Goal: Use online tool/utility: Utilize a website feature to perform a specific function

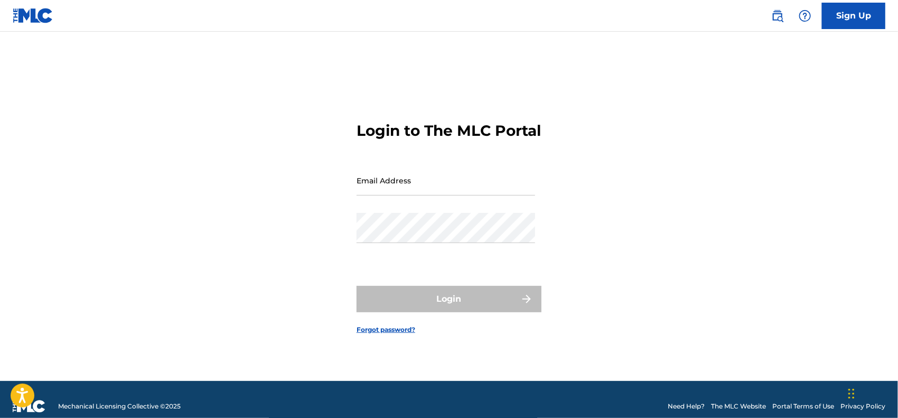
click at [458, 192] on input "Email Address" at bounding box center [445, 180] width 179 height 30
type input "[EMAIL_ADDRESS][DOMAIN_NAME]"
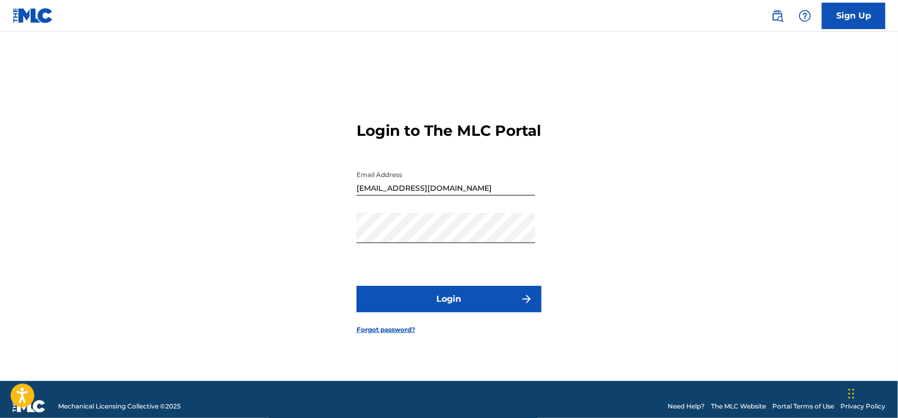
click at [463, 324] on form "Login to The MLC Portal Email Address [EMAIL_ADDRESS][DOMAIN_NAME] Password Log…" at bounding box center [448, 219] width 185 height 323
click at [463, 312] on button "Login" at bounding box center [448, 299] width 185 height 26
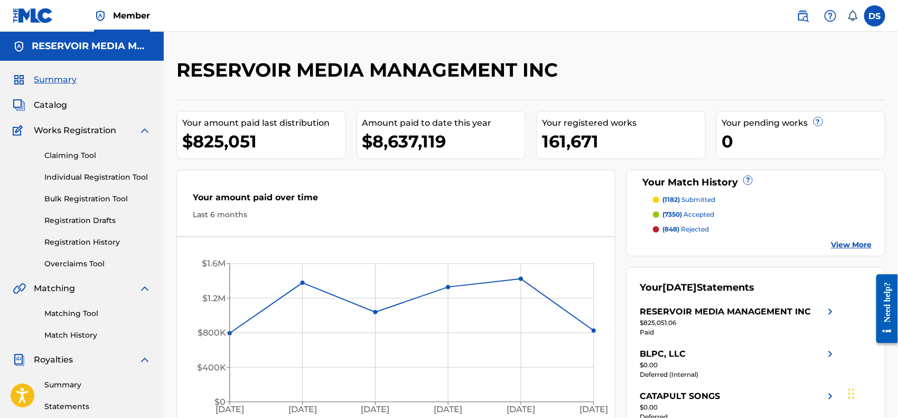
click at [74, 311] on link "Matching Tool" at bounding box center [97, 313] width 107 height 11
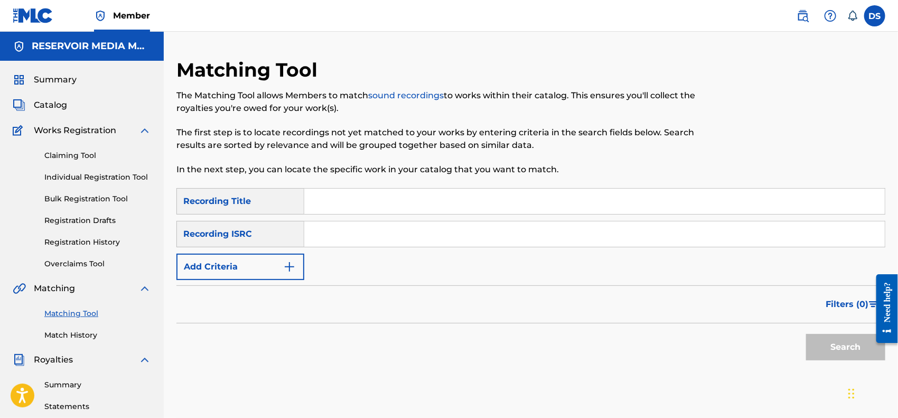
click at [420, 239] on input "Search Form" at bounding box center [594, 233] width 580 height 25
paste input "DEOV41600503"
click at [806, 334] on button "Search" at bounding box center [845, 347] width 79 height 26
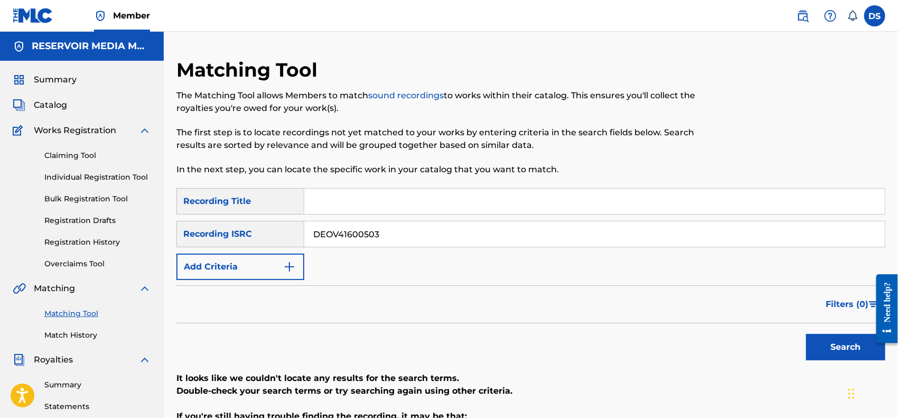
drag, startPoint x: 406, startPoint y: 239, endPoint x: 228, endPoint y: 158, distance: 195.2
click at [228, 158] on div "Matching Tool The Matching Tool allows Members to match sound recordings to wor…" at bounding box center [530, 331] width 709 height 546
click at [806, 334] on button "Search" at bounding box center [845, 347] width 79 height 26
drag, startPoint x: 417, startPoint y: 230, endPoint x: 305, endPoint y: 230, distance: 112.0
click at [305, 230] on input "DEOV41600503" at bounding box center [594, 233] width 580 height 25
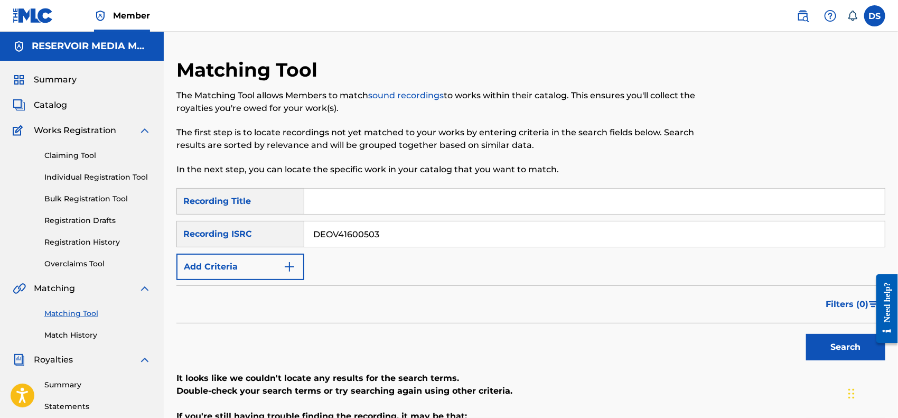
paste input "N06240035"
click at [806, 334] on button "Search" at bounding box center [845, 347] width 79 height 26
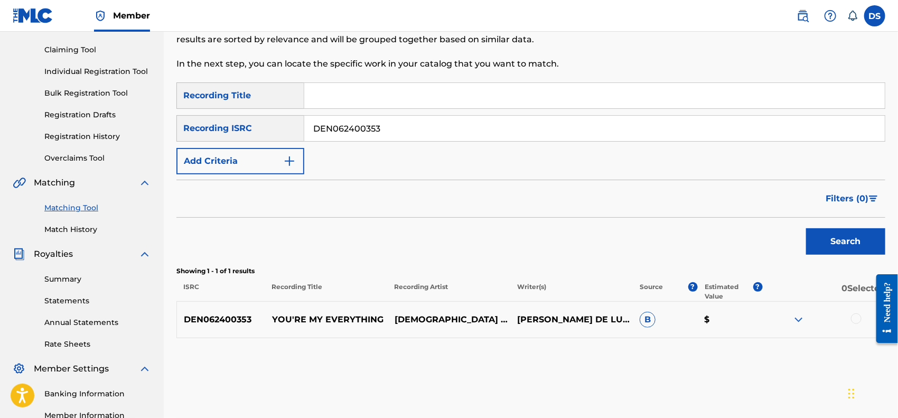
scroll to position [107, 0]
drag, startPoint x: 399, startPoint y: 130, endPoint x: 263, endPoint y: 97, distance: 139.9
click at [263, 97] on div "SearchWithCriteria296b5808-f9f6-4b2c-9e77-9988cb45631e Recording Title SearchWi…" at bounding box center [530, 127] width 709 height 92
paste input "CH78122312"
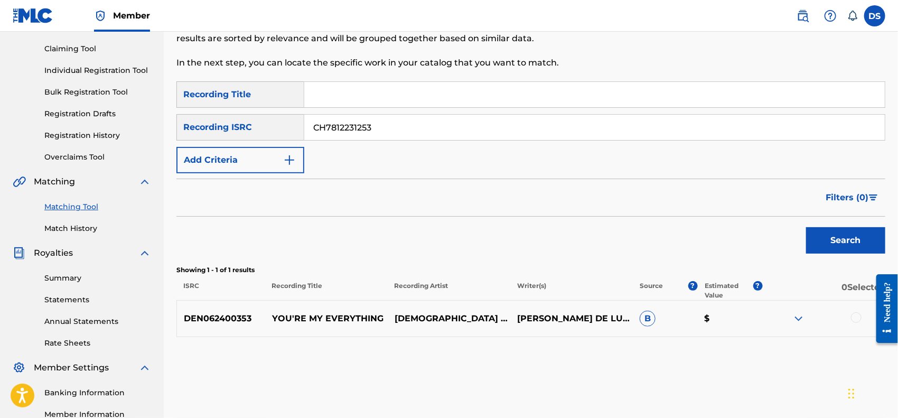
click at [806, 227] on button "Search" at bounding box center [845, 240] width 79 height 26
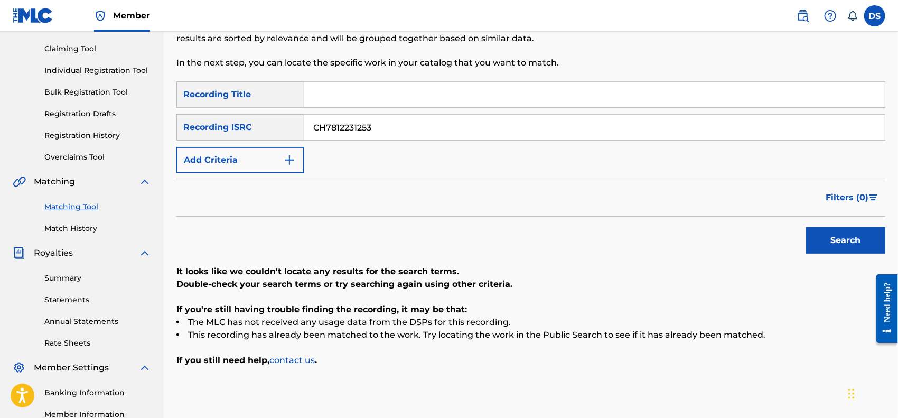
drag, startPoint x: 393, startPoint y: 132, endPoint x: 291, endPoint y: 87, distance: 111.9
click at [291, 87] on div "SearchWithCriteria296b5808-f9f6-4b2c-9e77-9988cb45631e Recording Title SearchWi…" at bounding box center [530, 127] width 709 height 92
paste input "NLF711604682"
type input "NLF711604682"
click at [806, 227] on button "Search" at bounding box center [845, 240] width 79 height 26
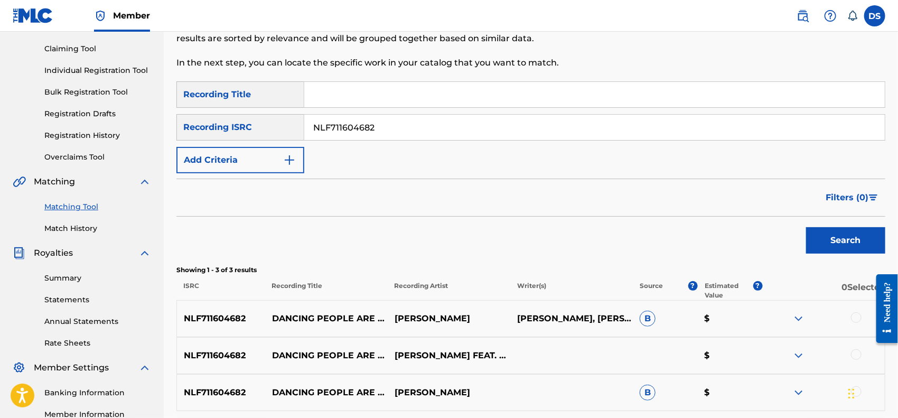
scroll to position [237, 0]
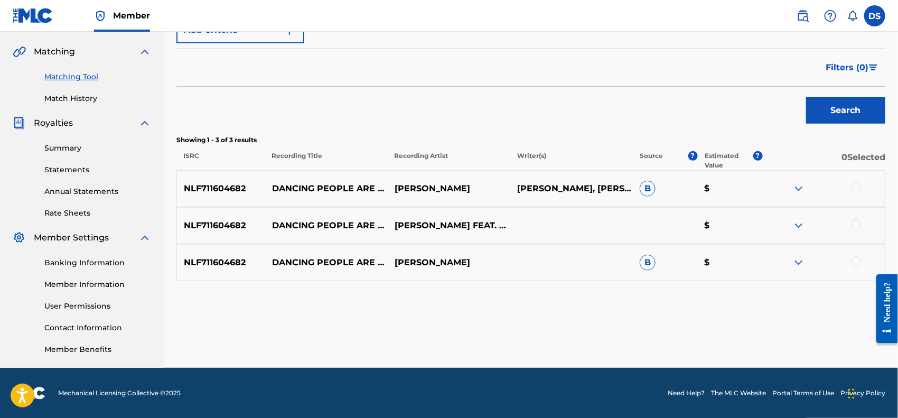
click at [861, 187] on div at bounding box center [856, 187] width 11 height 11
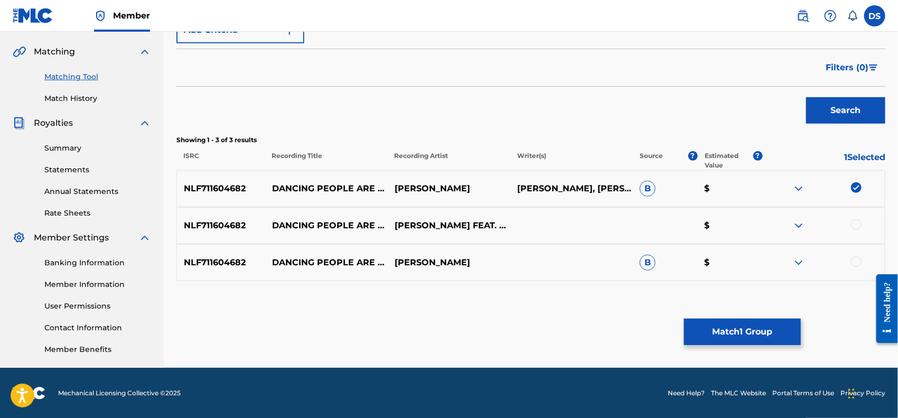
click at [855, 227] on div at bounding box center [856, 224] width 11 height 11
click at [857, 264] on div at bounding box center [856, 261] width 11 height 11
click at [715, 324] on button "Match 3 Groups" at bounding box center [742, 331] width 117 height 26
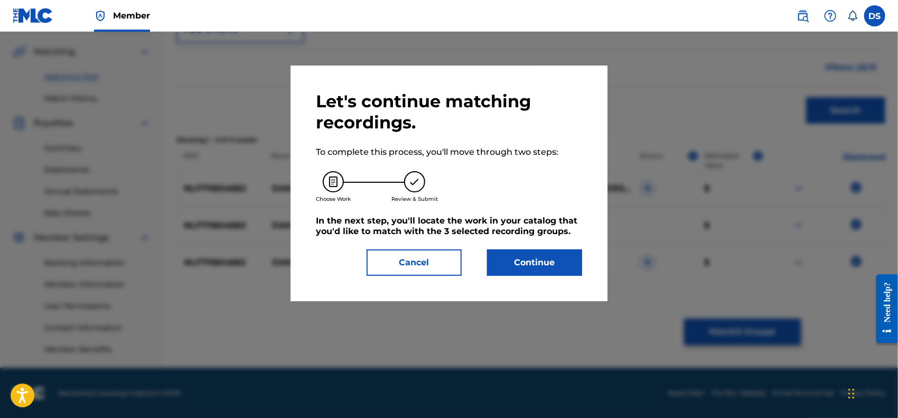
click at [511, 263] on button "Continue" at bounding box center [534, 262] width 95 height 26
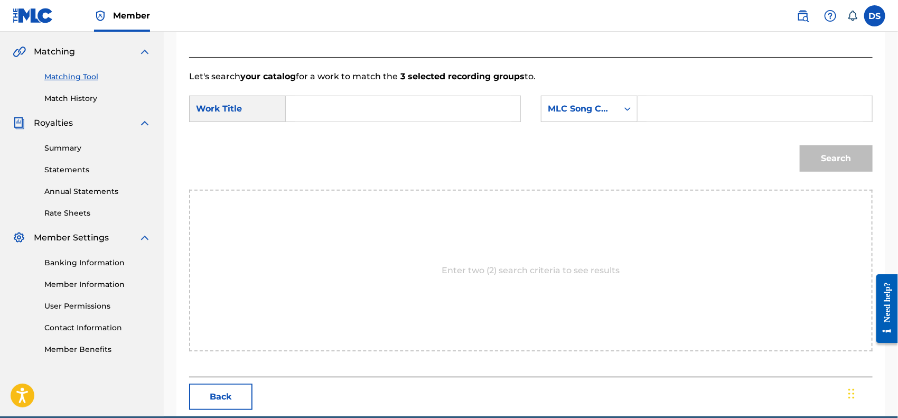
click at [77, 98] on link "Match History" at bounding box center [97, 98] width 107 height 11
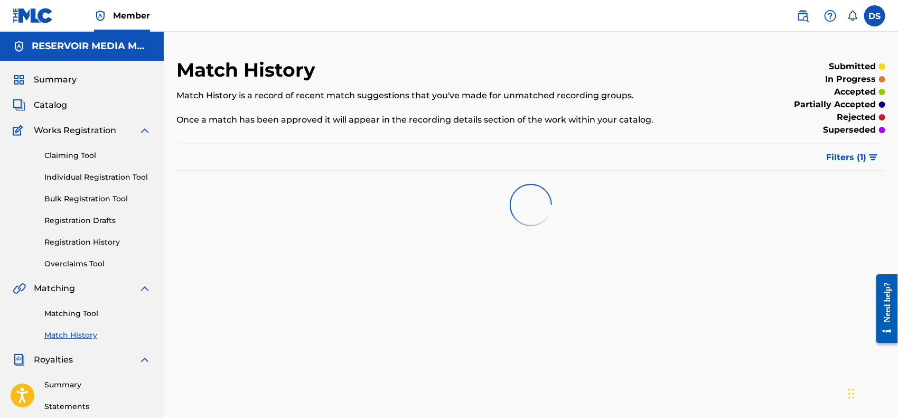
click at [80, 312] on link "Matching Tool" at bounding box center [97, 313] width 107 height 11
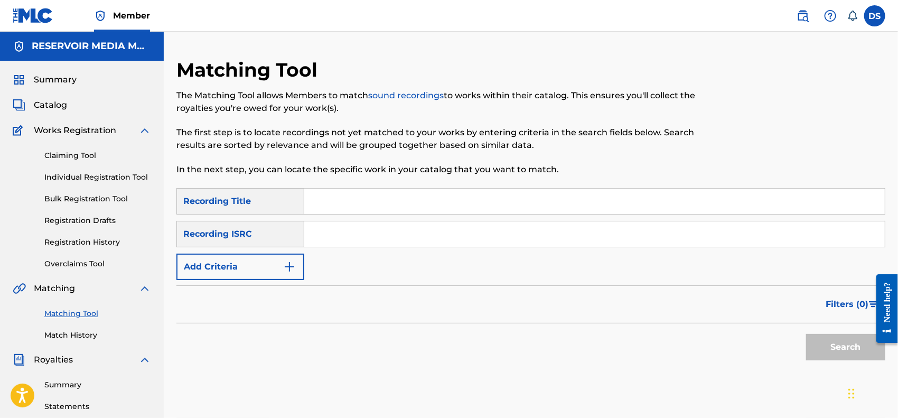
click at [453, 239] on input "Search Form" at bounding box center [594, 233] width 580 height 25
paste input "NLF711804866"
type input "NLF711804866"
click at [806, 334] on button "Search" at bounding box center [845, 347] width 79 height 26
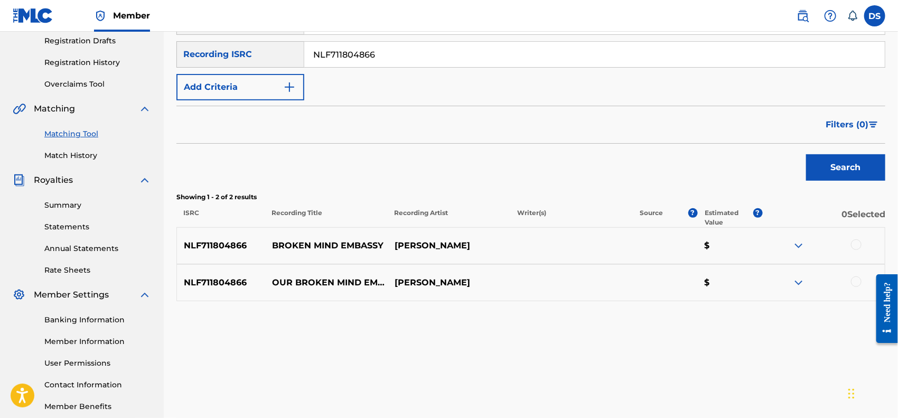
scroll to position [180, 0]
